Goal: Task Accomplishment & Management: Use online tool/utility

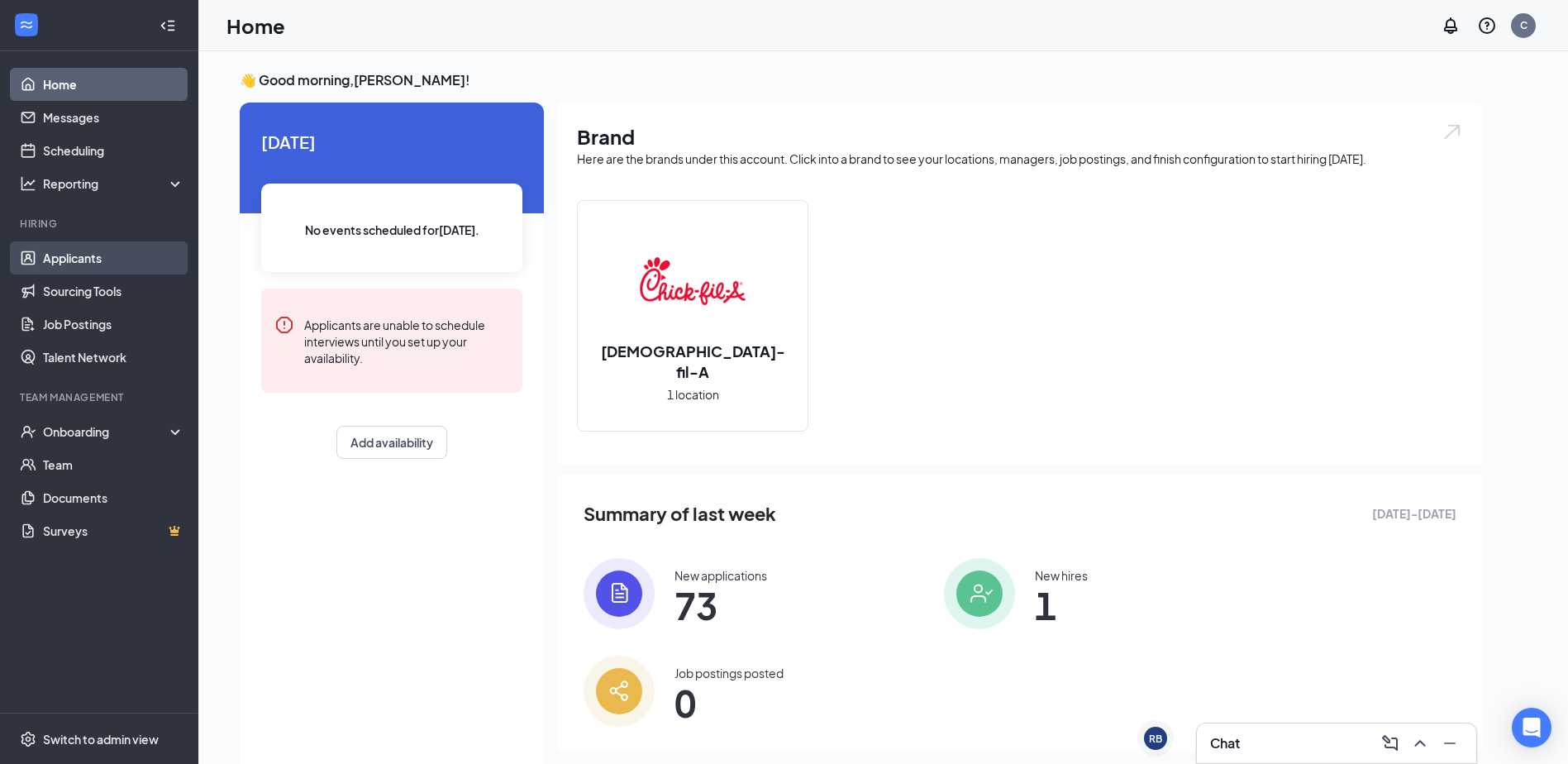
click at [72, 268] on link "Applicants" at bounding box center [113, 258] width 141 height 33
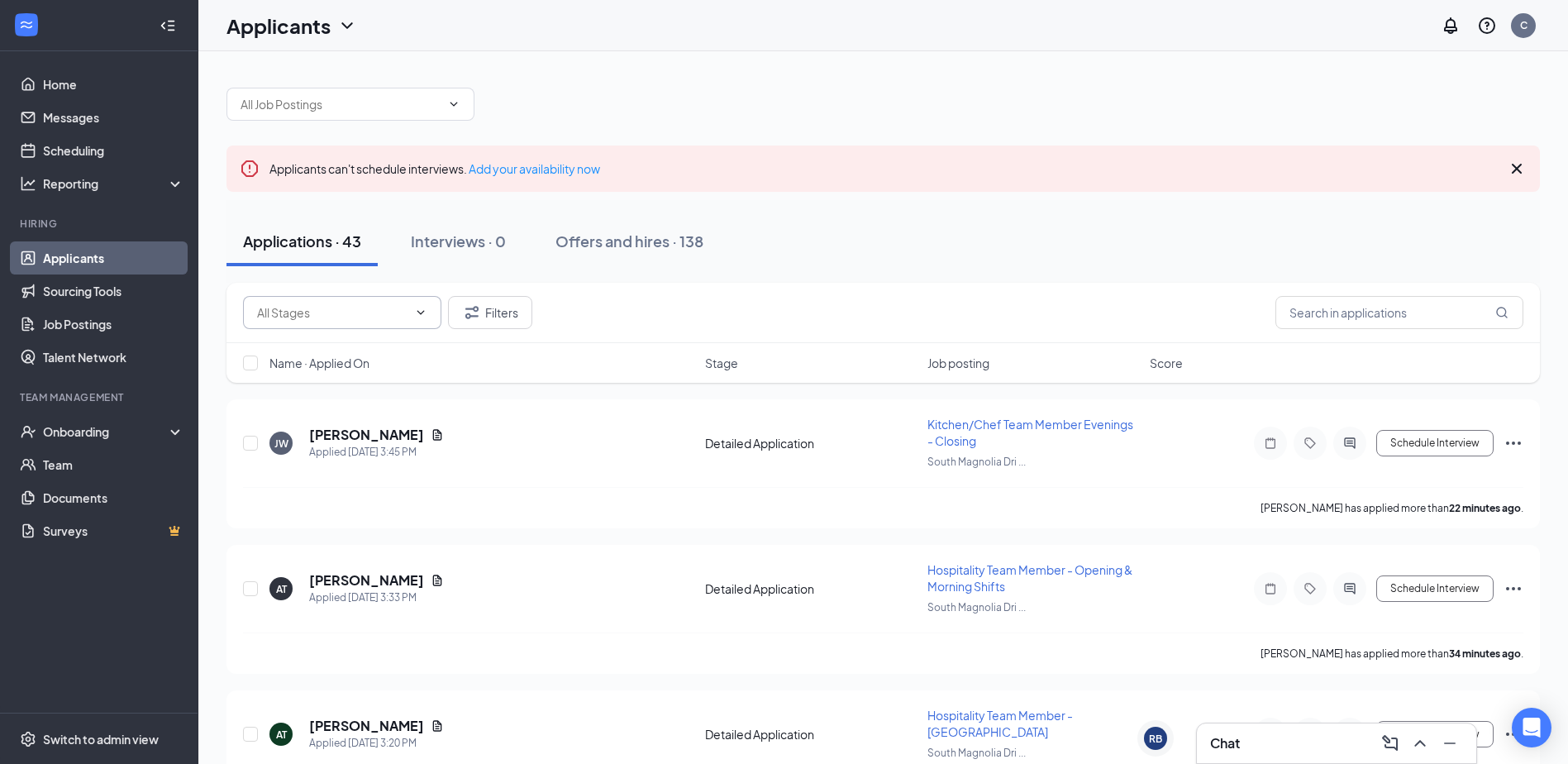
click at [295, 313] on input "text" at bounding box center [331, 312] width 150 height 18
click at [288, 415] on div "Long Term Review (9)" at bounding box center [327, 420] width 112 height 18
type input "Long Term Review (9)"
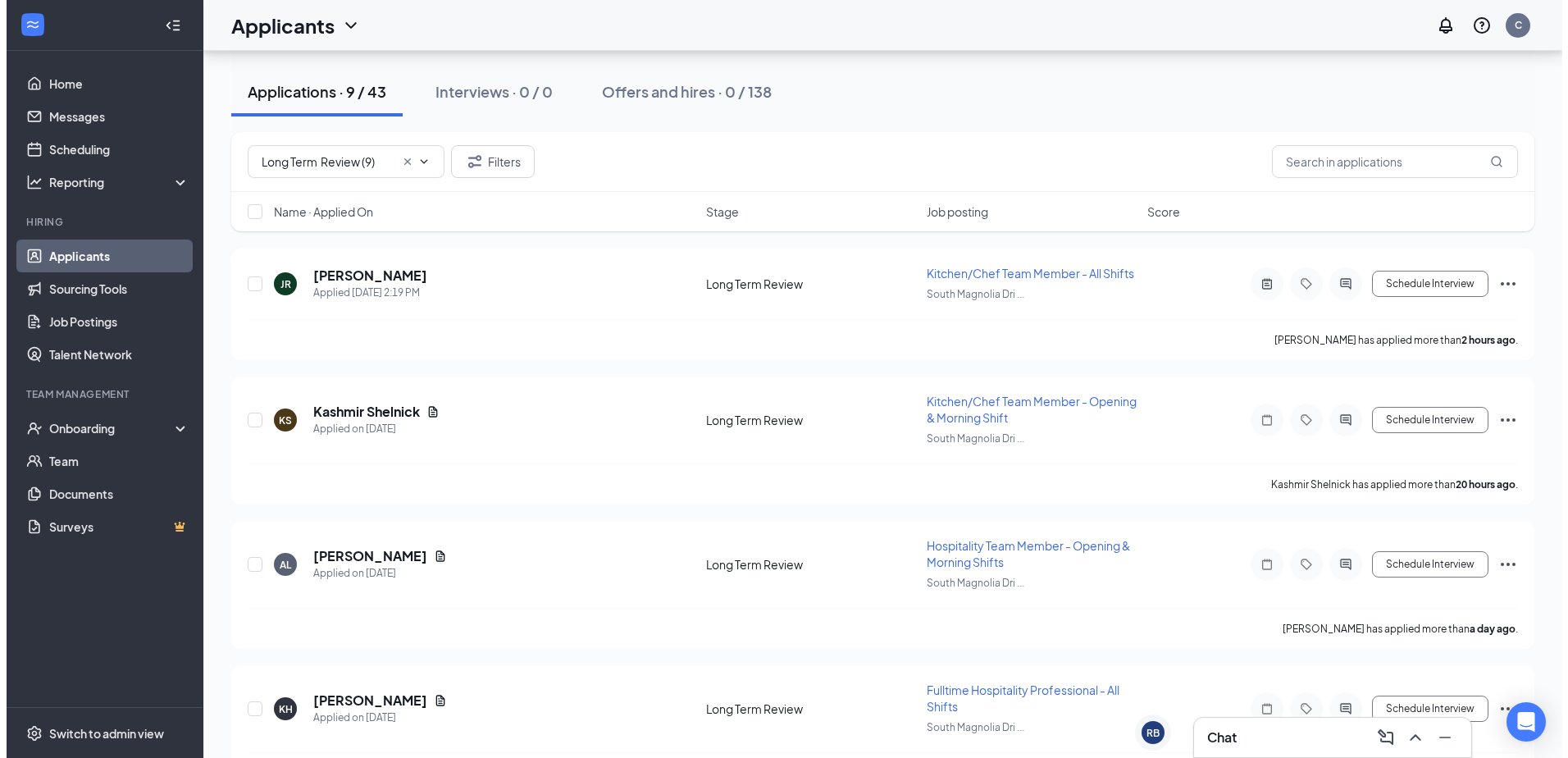
scroll to position [164, 0]
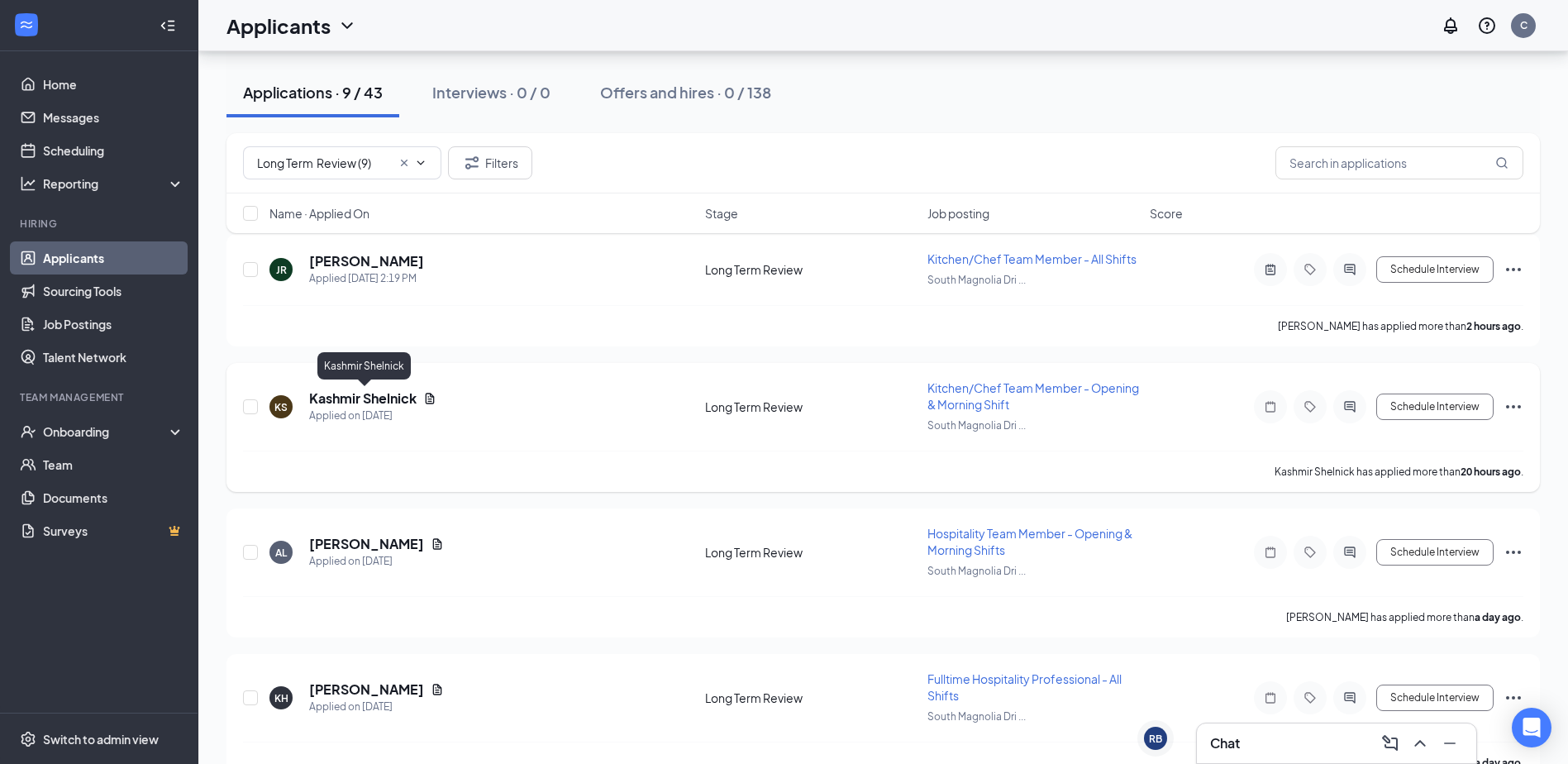
click at [373, 400] on h5 "Kashmir Shelnick" at bounding box center [362, 398] width 108 height 18
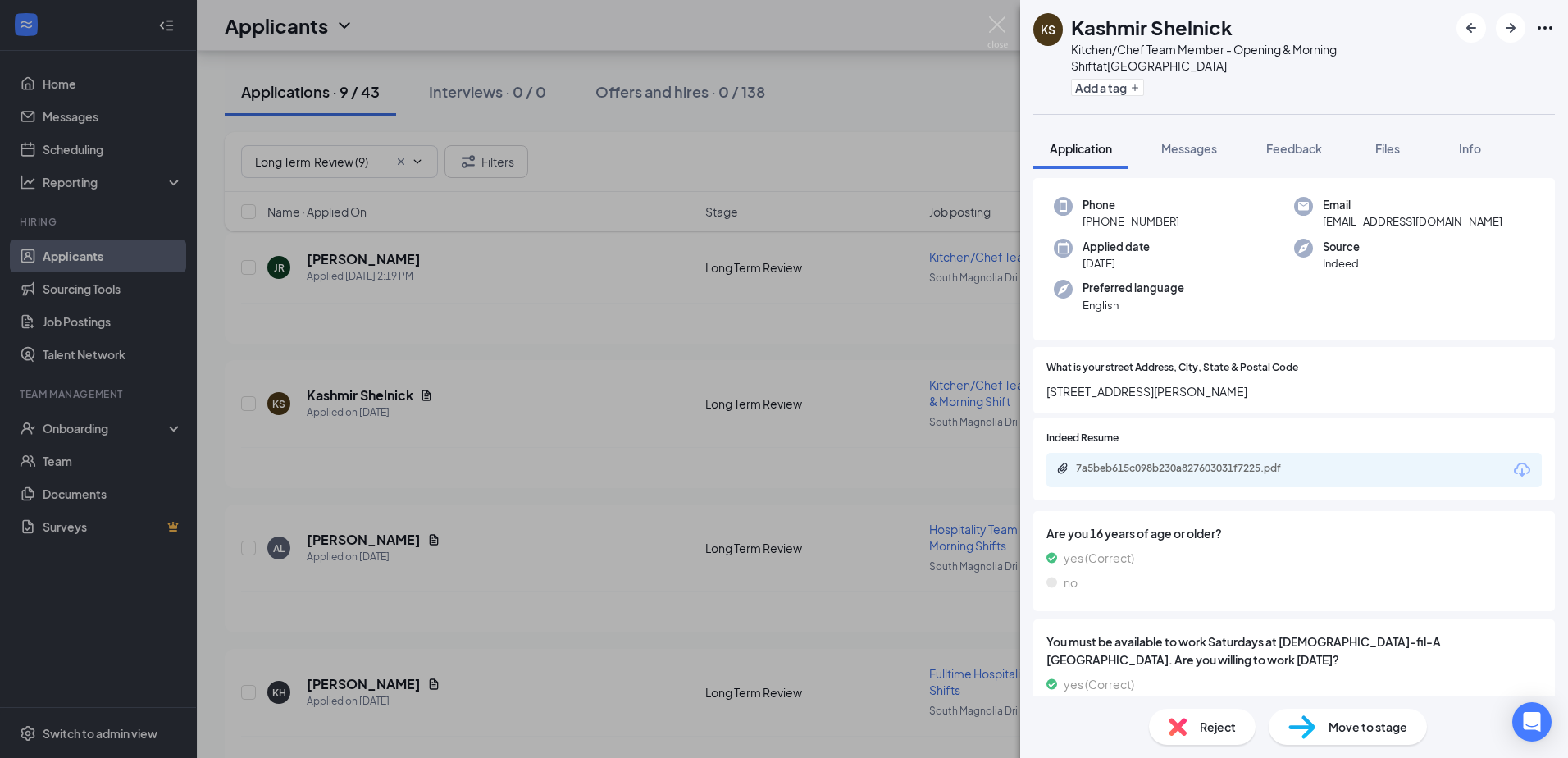
scroll to position [82, 0]
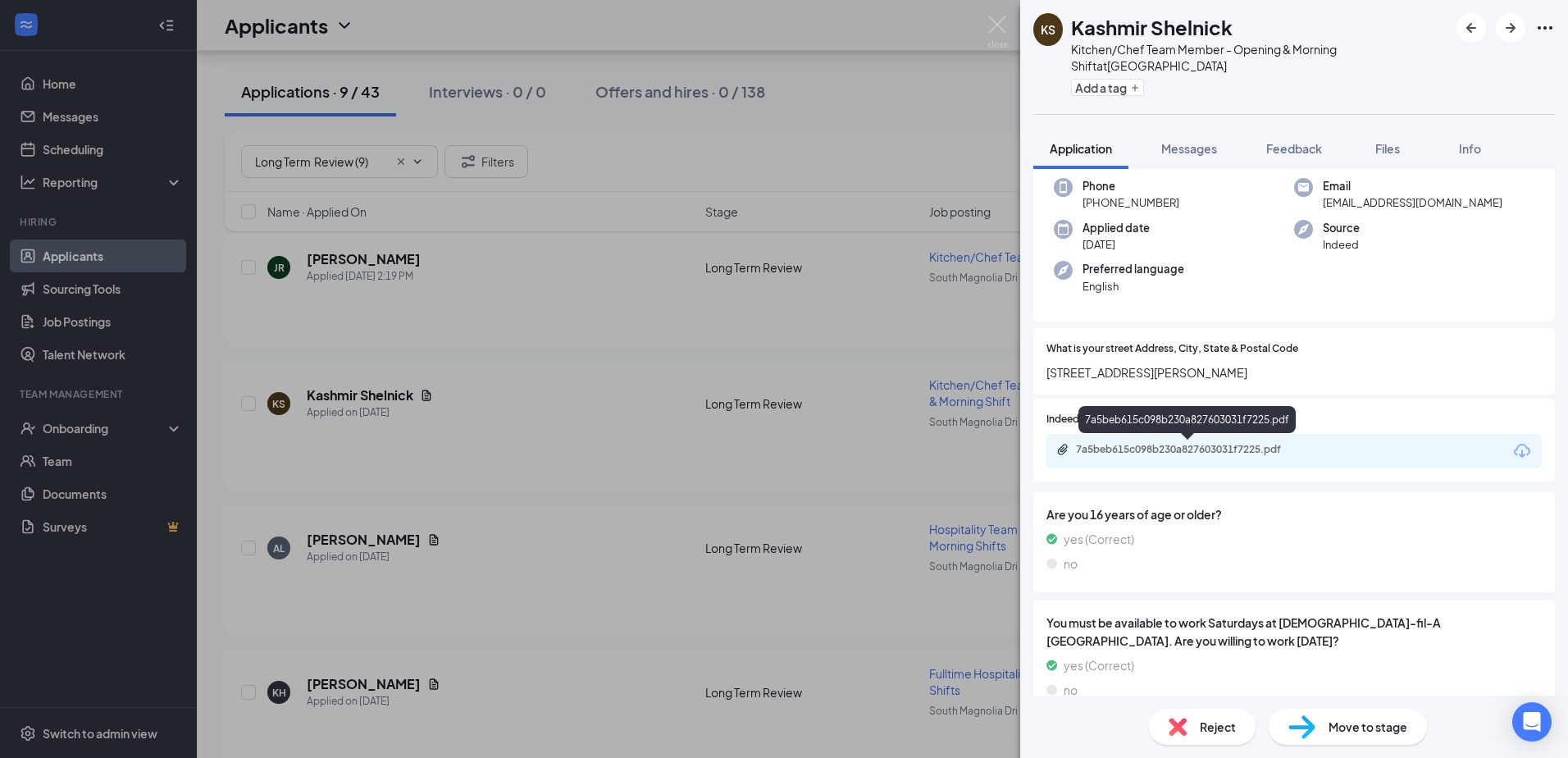
click at [1168, 450] on div "7a5beb615c098b230a827603031f7225.pdf" at bounding box center [1190, 450] width 230 height 13
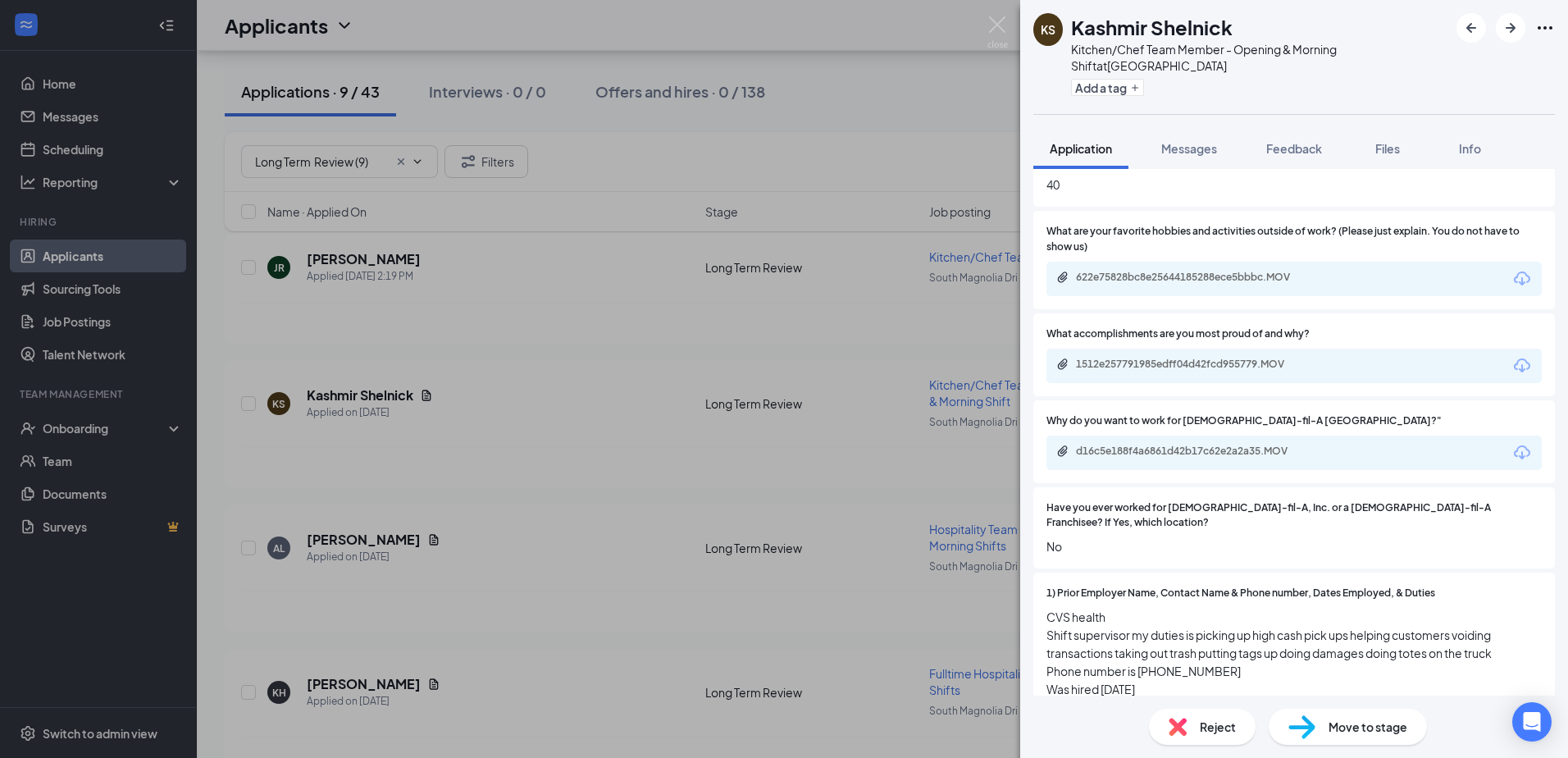
scroll to position [1723, 0]
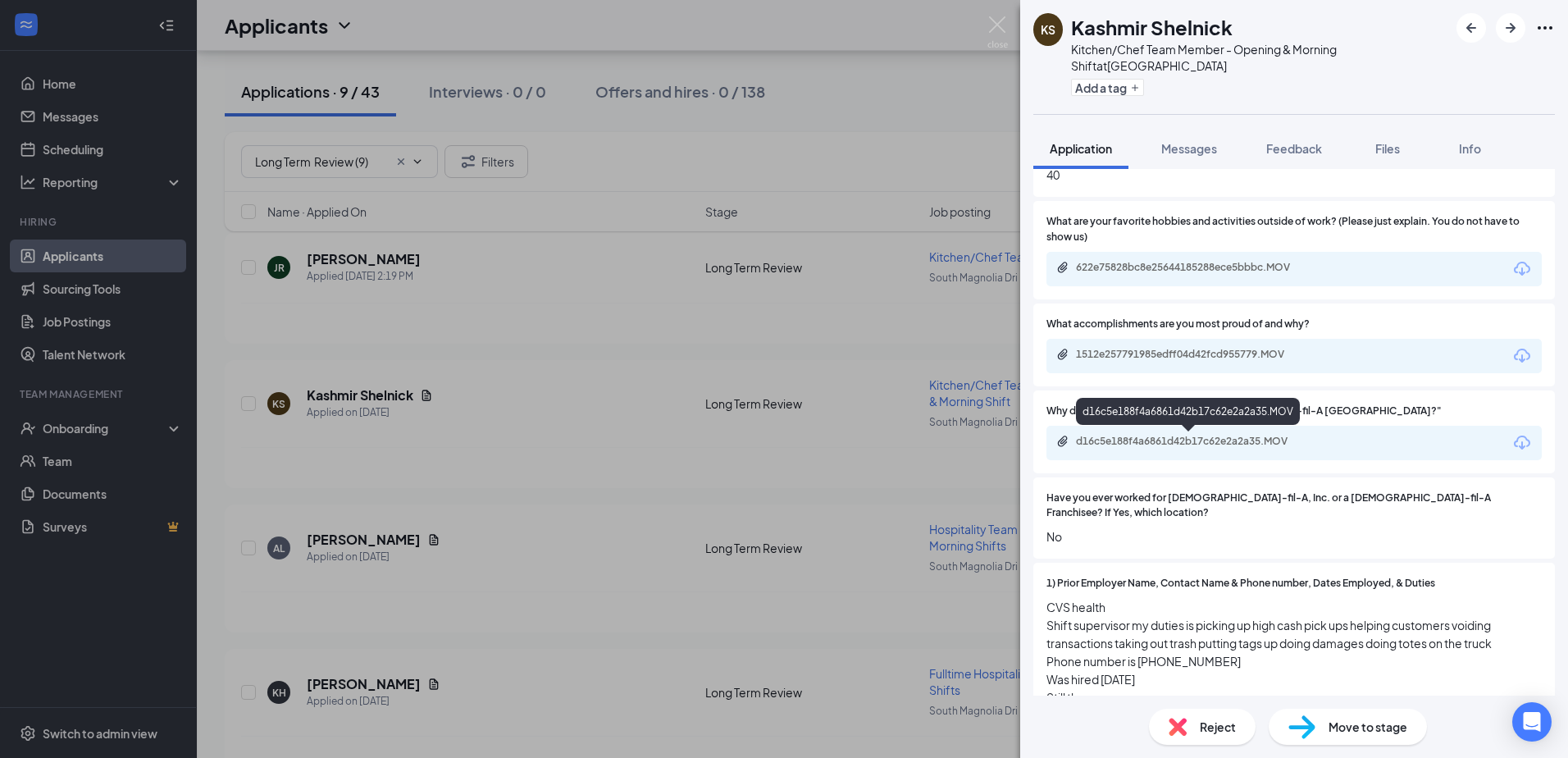
click at [1127, 439] on div "d16c5e188f4a6861d42b17c62e2a2a35.MOV" at bounding box center [1190, 442] width 230 height 13
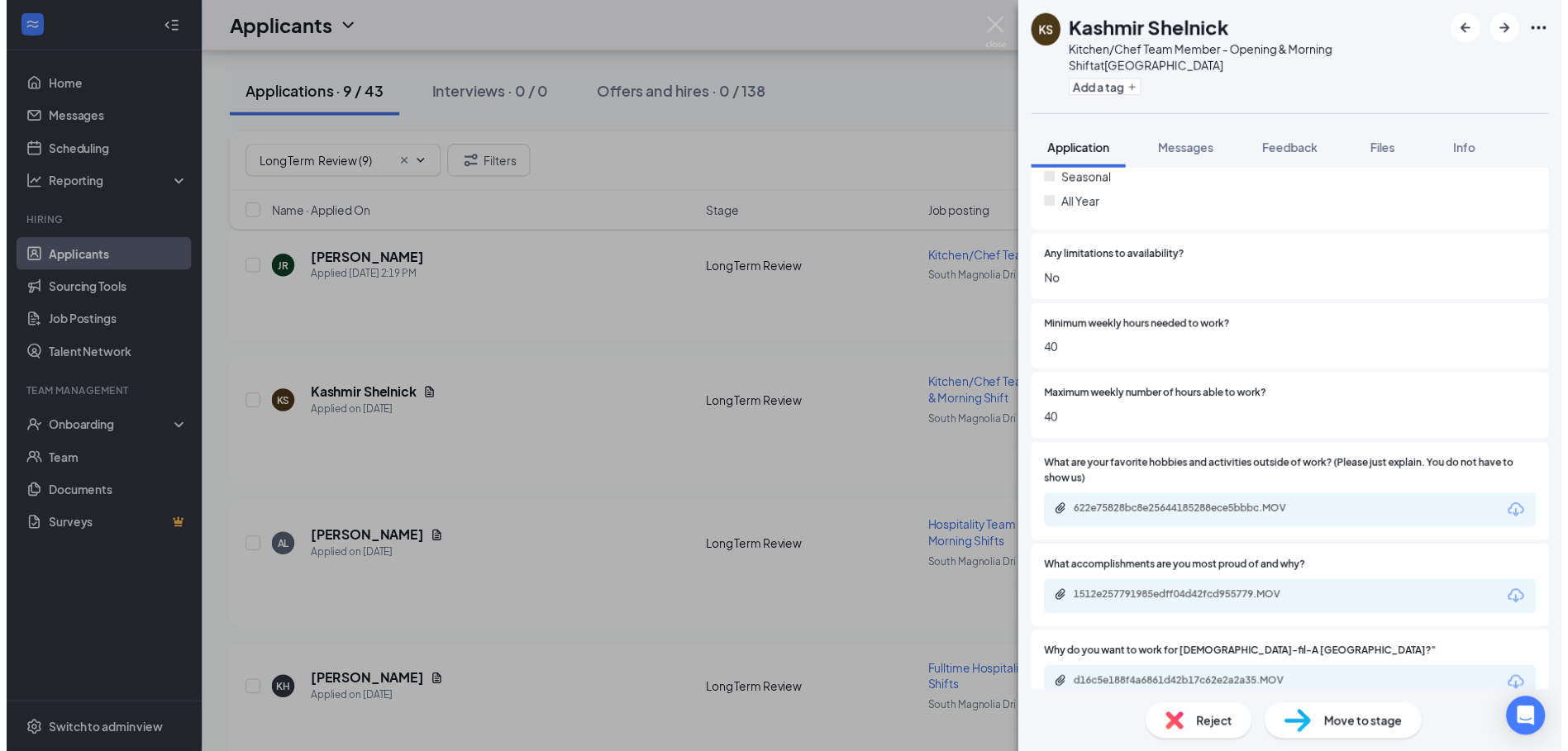
scroll to position [1487, 0]
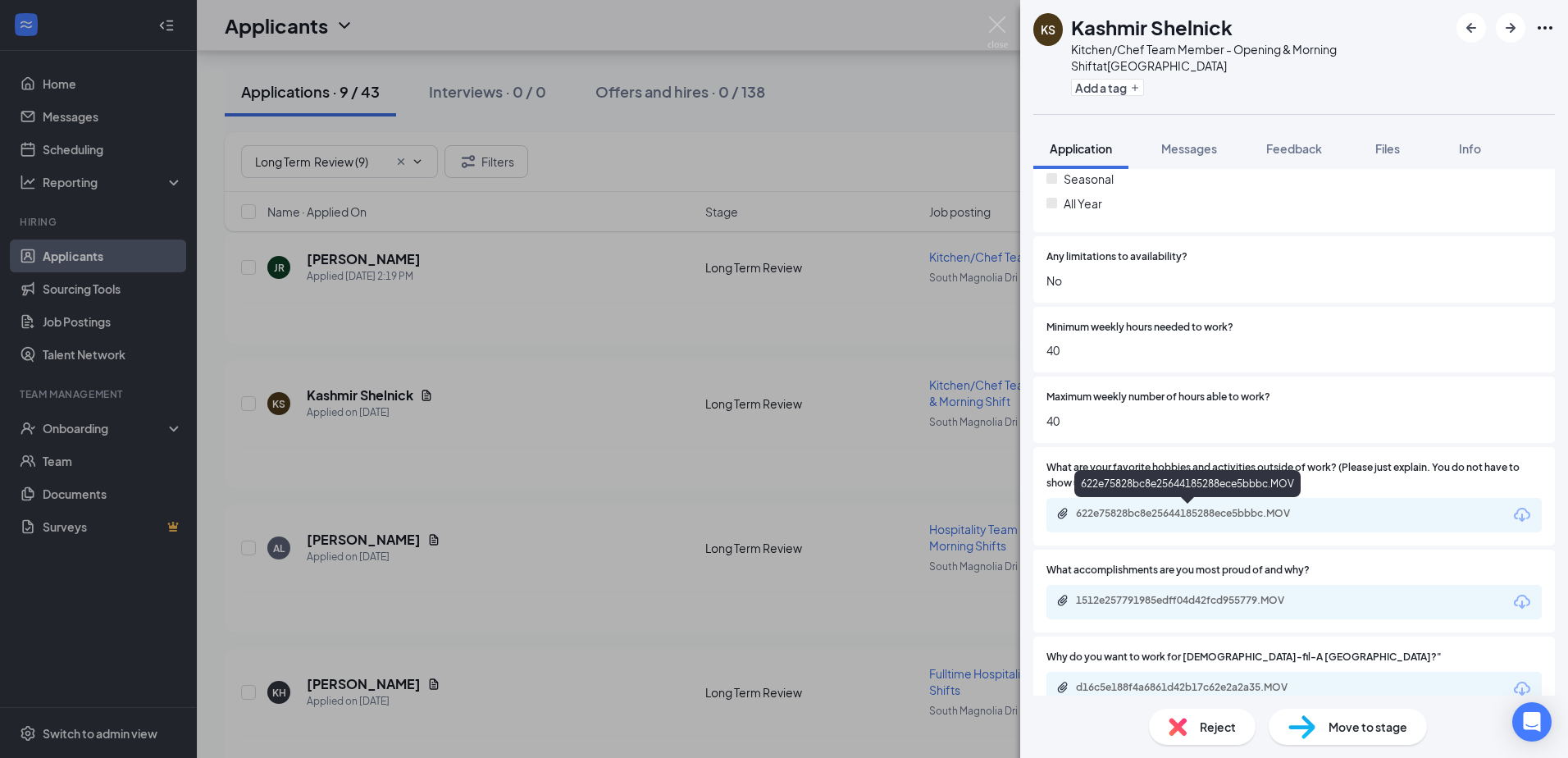
click at [1148, 512] on div "622e75828bc8e25644185288ece5bbbc.MOV" at bounding box center [1190, 514] width 230 height 13
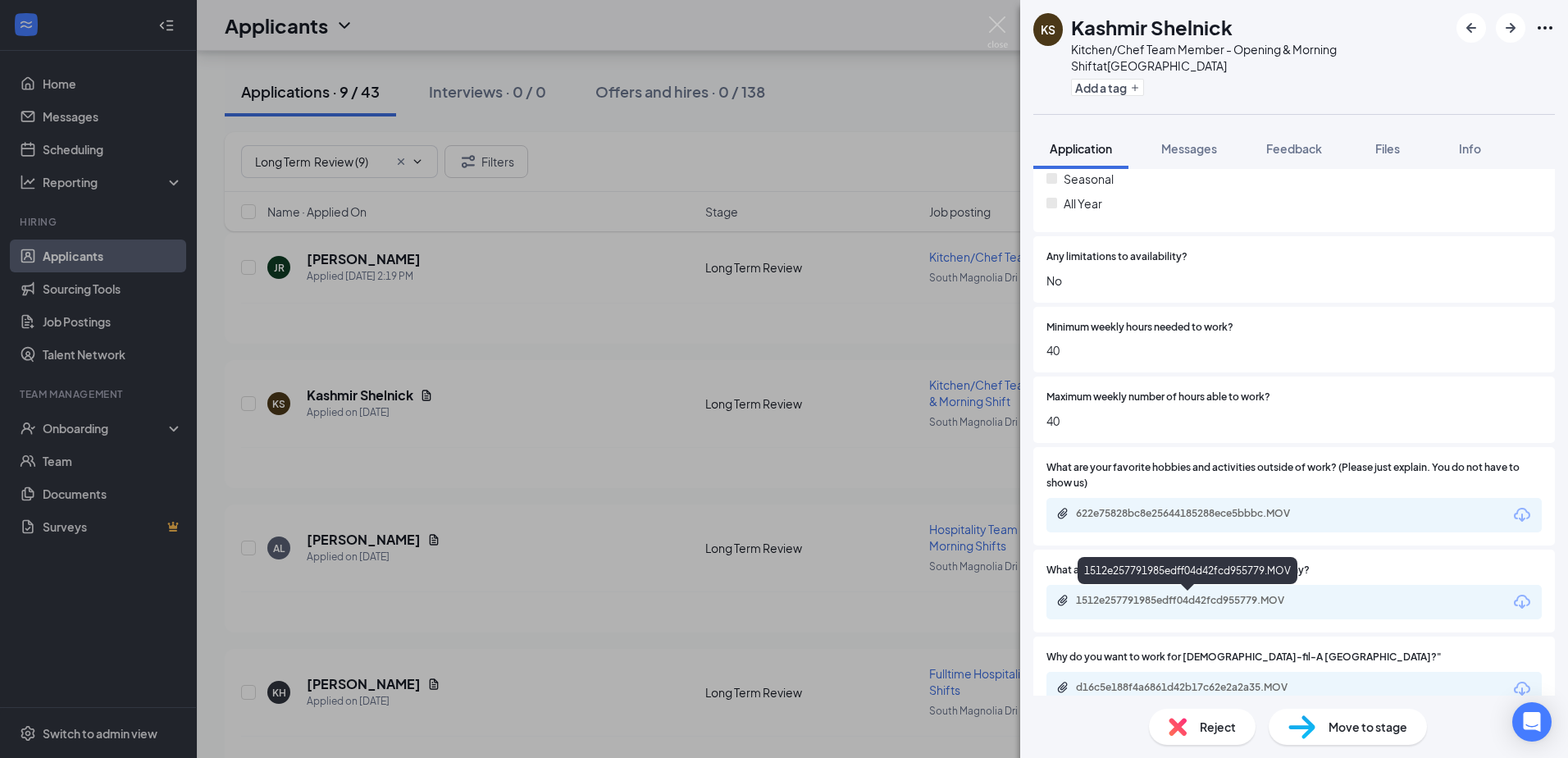
click at [1122, 597] on div "1512e257791985edff04d42fcd955779.MOV" at bounding box center [1190, 601] width 230 height 13
click at [1140, 603] on div "1512e257791985edff04d42fcd955779.MOV" at bounding box center [1190, 601] width 230 height 13
click at [1002, 33] on img at bounding box center [997, 32] width 20 height 32
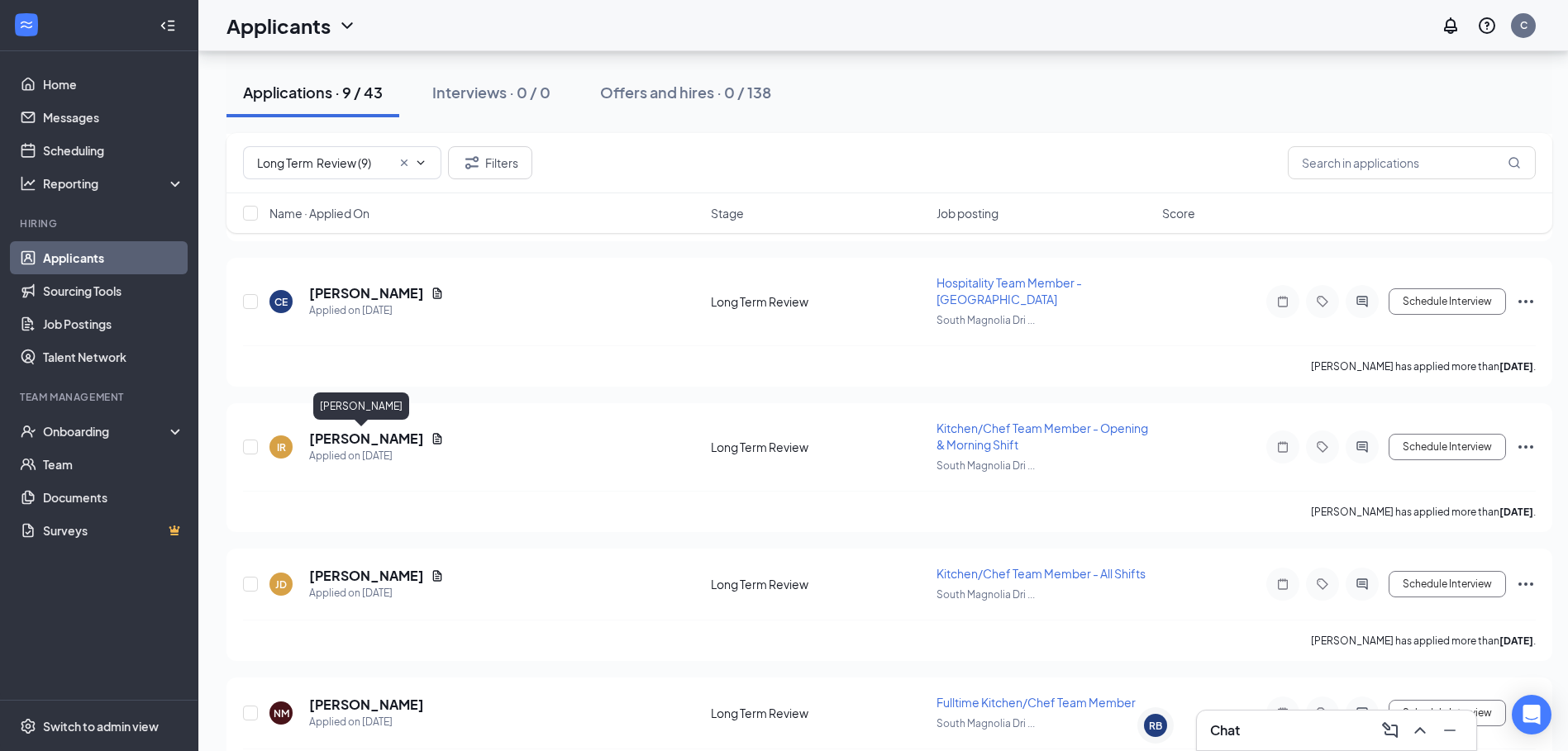
scroll to position [911, 0]
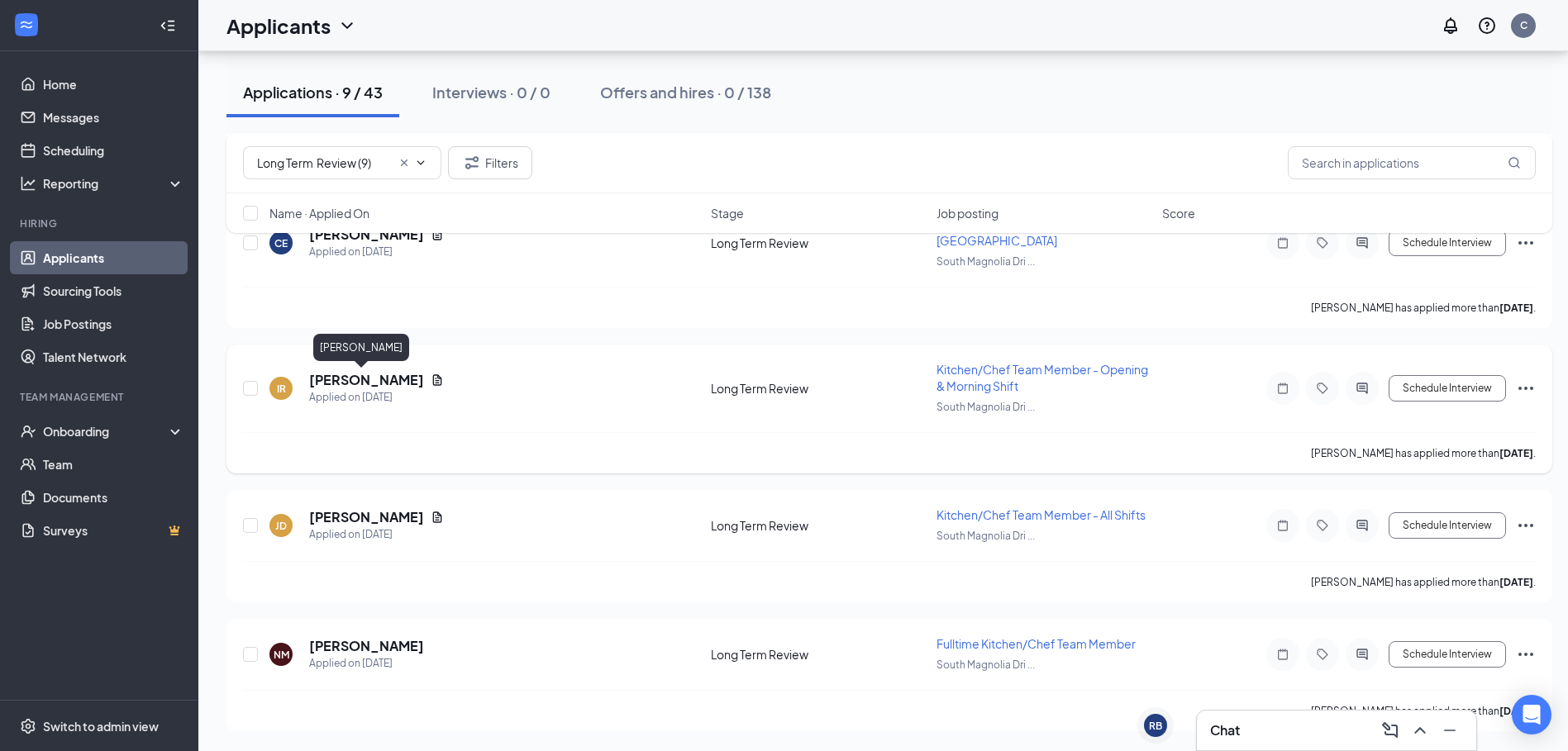
click at [343, 385] on h5 "[PERSON_NAME]" at bounding box center [366, 380] width 115 height 18
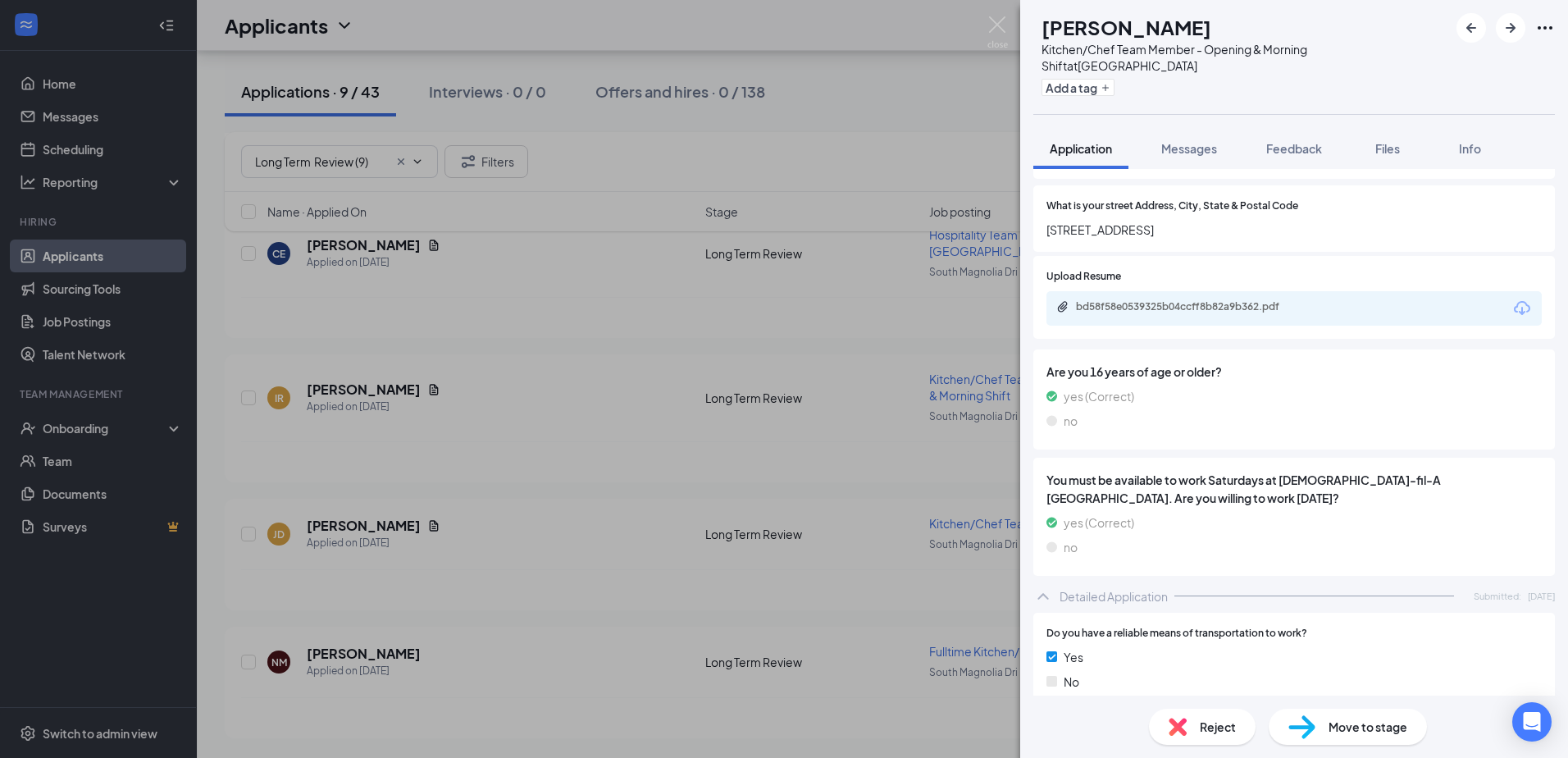
scroll to position [246, 0]
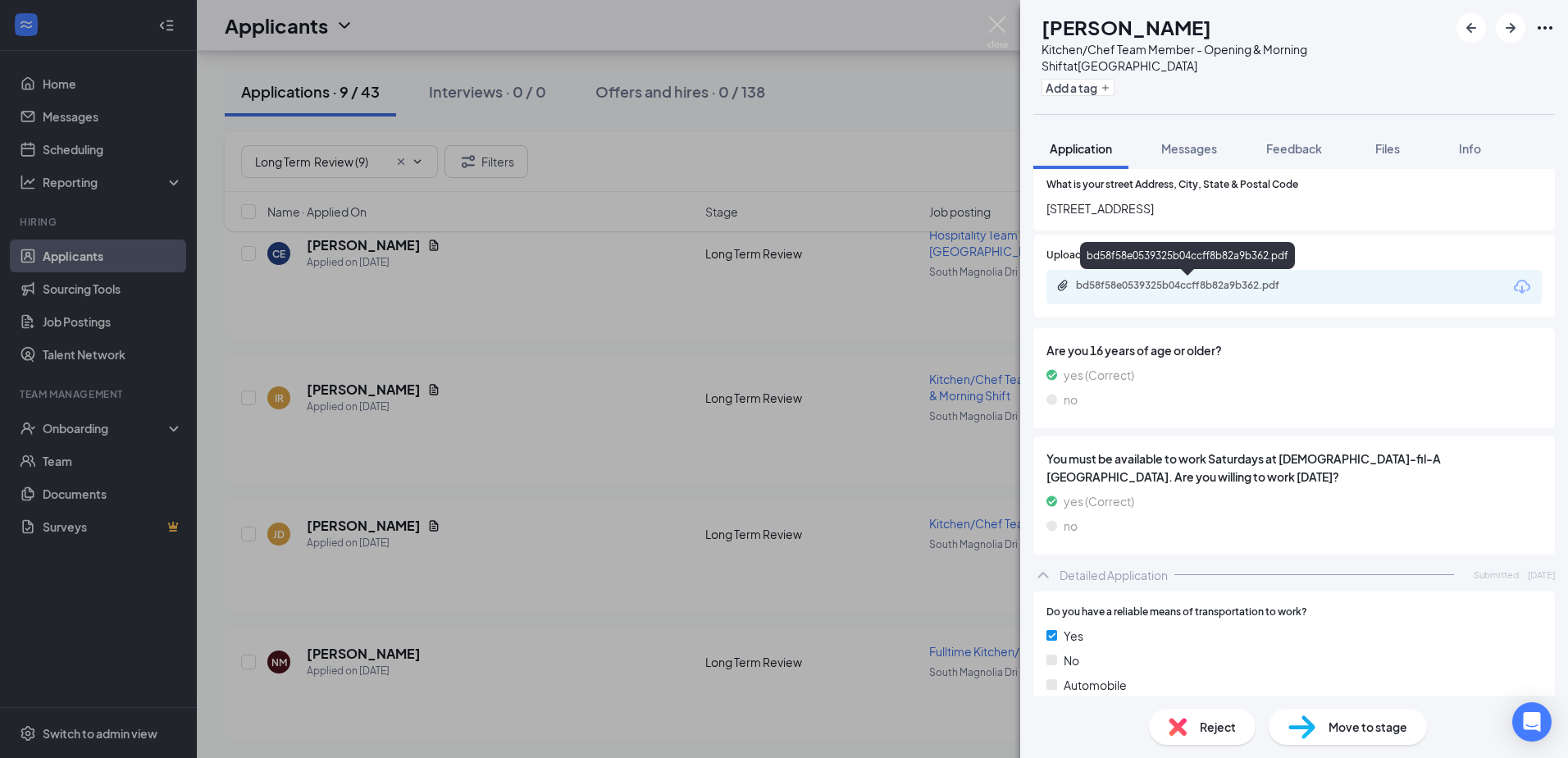
click at [1126, 286] on div "bd58f58e0539325b04ccff8b82a9b362.pdf" at bounding box center [1190, 286] width 230 height 13
